Goal: Information Seeking & Learning: Check status

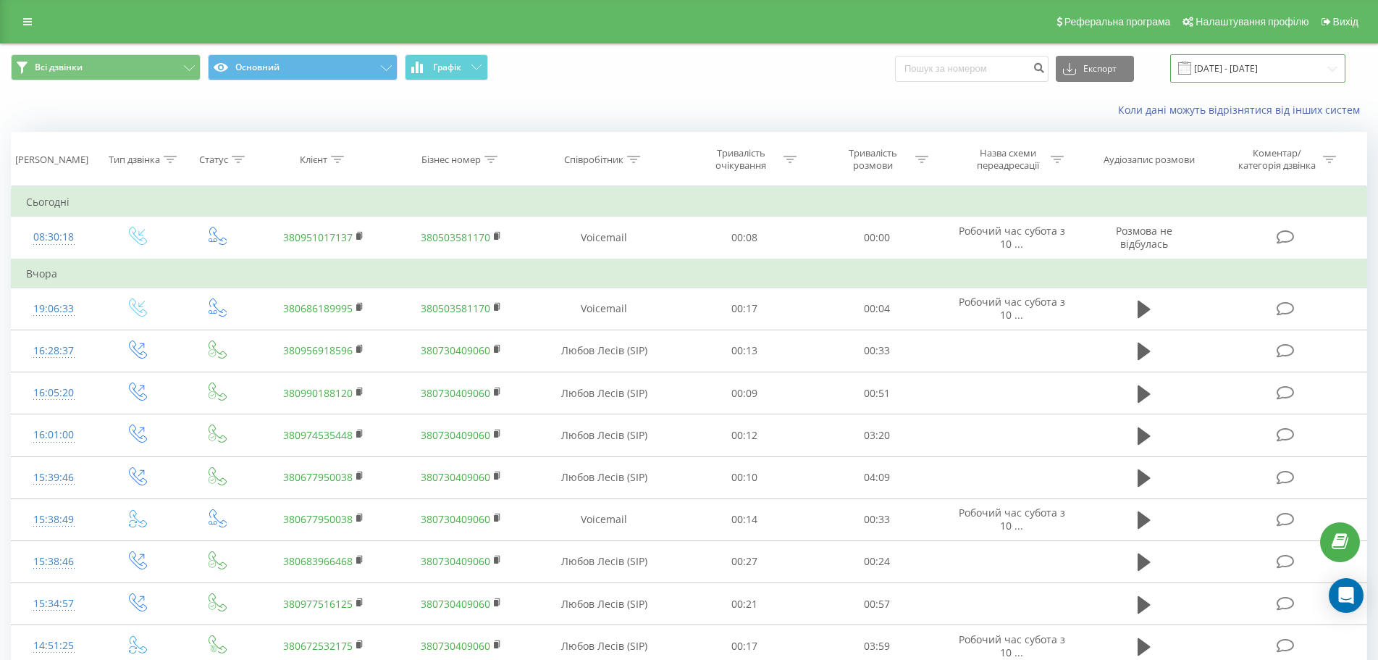
click at [1237, 68] on input "23.08.2025 - 23.09.2025" at bounding box center [1257, 68] width 175 height 28
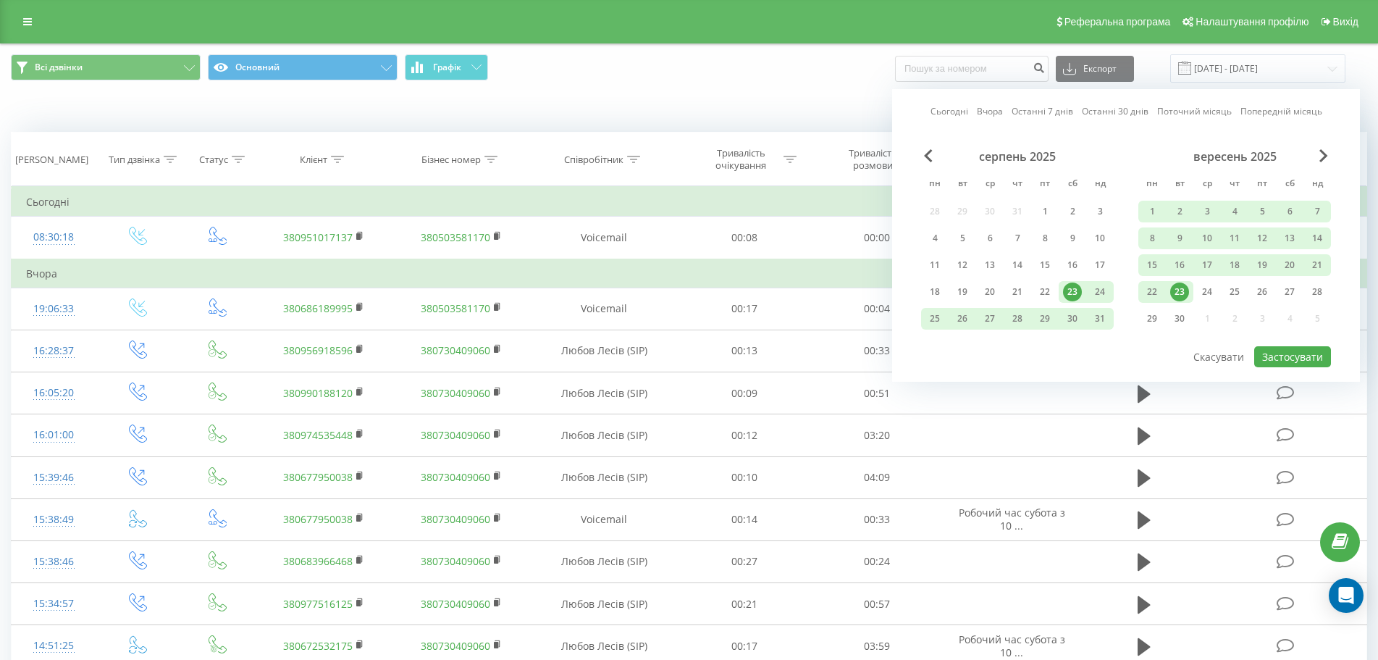
click at [943, 107] on link "Сьогодні" at bounding box center [949, 111] width 38 height 14
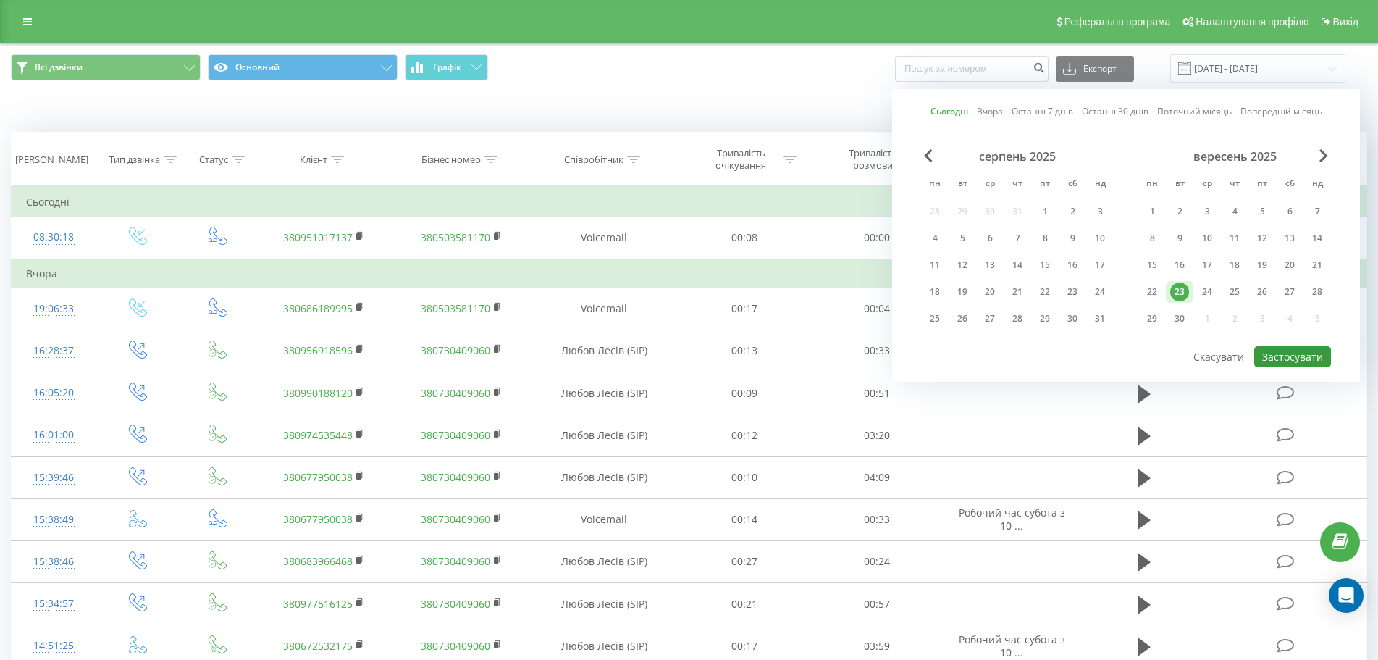
click at [1317, 350] on button "Застосувати" at bounding box center [1292, 356] width 77 height 21
type input "[DATE] - [DATE]"
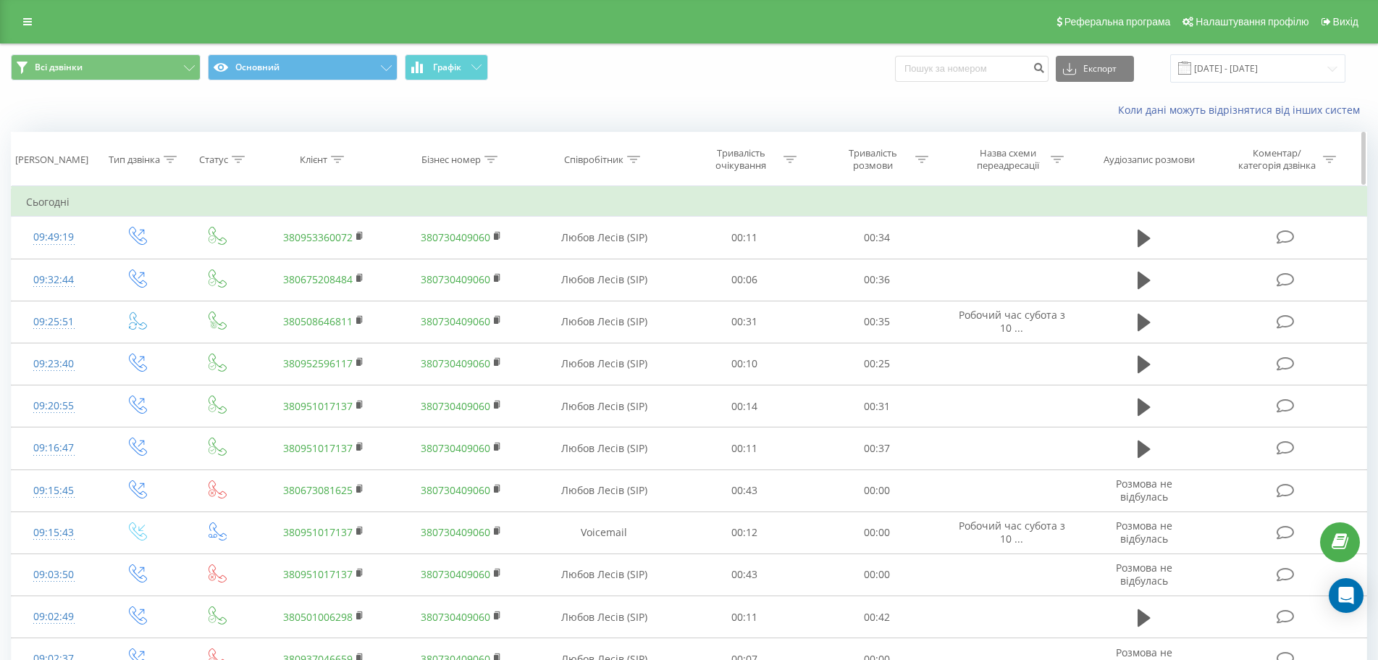
click at [329, 157] on div "Клієнт" at bounding box center [322, 159] width 44 height 12
click at [327, 258] on input "text" at bounding box center [323, 263] width 127 height 25
paste input "380686189995"
type input "380686189995"
click button "OK" at bounding box center [355, 292] width 62 height 18
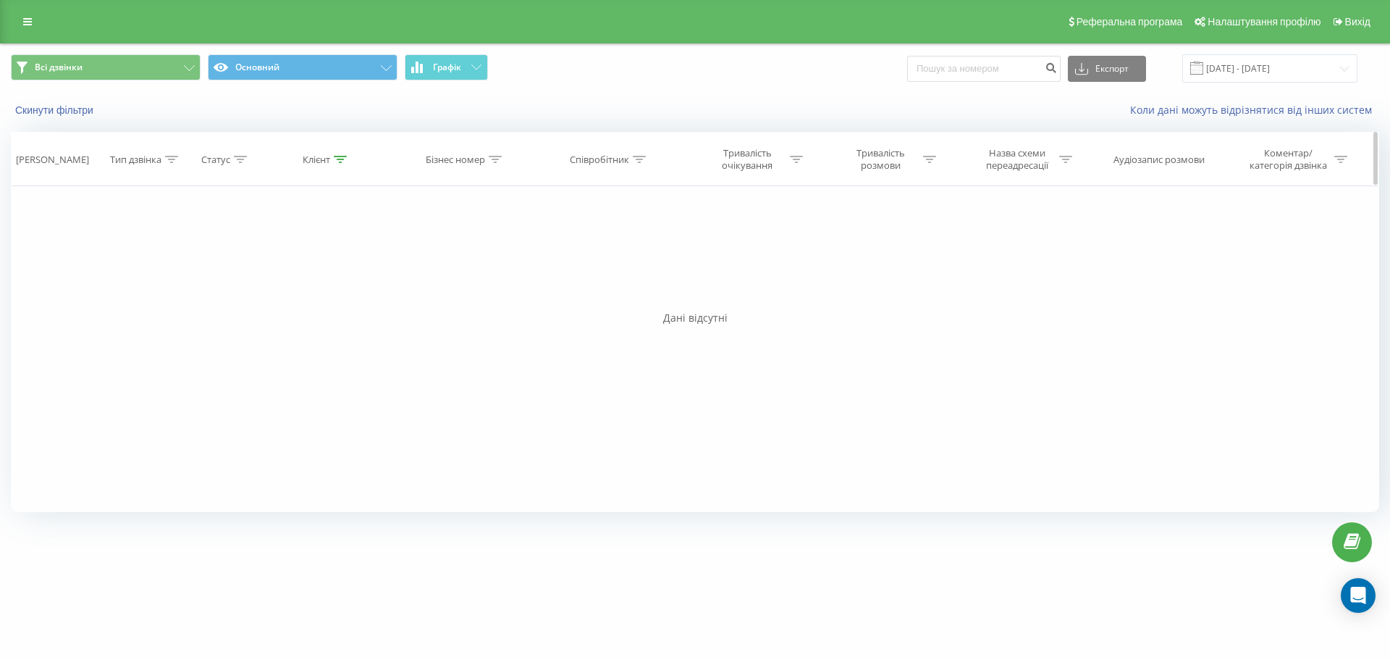
click at [337, 157] on icon at bounding box center [340, 159] width 13 height 7
drag, startPoint x: 355, startPoint y: 264, endPoint x: 140, endPoint y: 238, distance: 216.5
click at [143, 242] on div "Фільтрувати за умовою Дорівнює Введіть значення Скасувати OK Фільтрувати за умо…" at bounding box center [695, 349] width 1368 height 326
click button "OK" at bounding box center [358, 292] width 62 height 18
